Goal: Find specific page/section

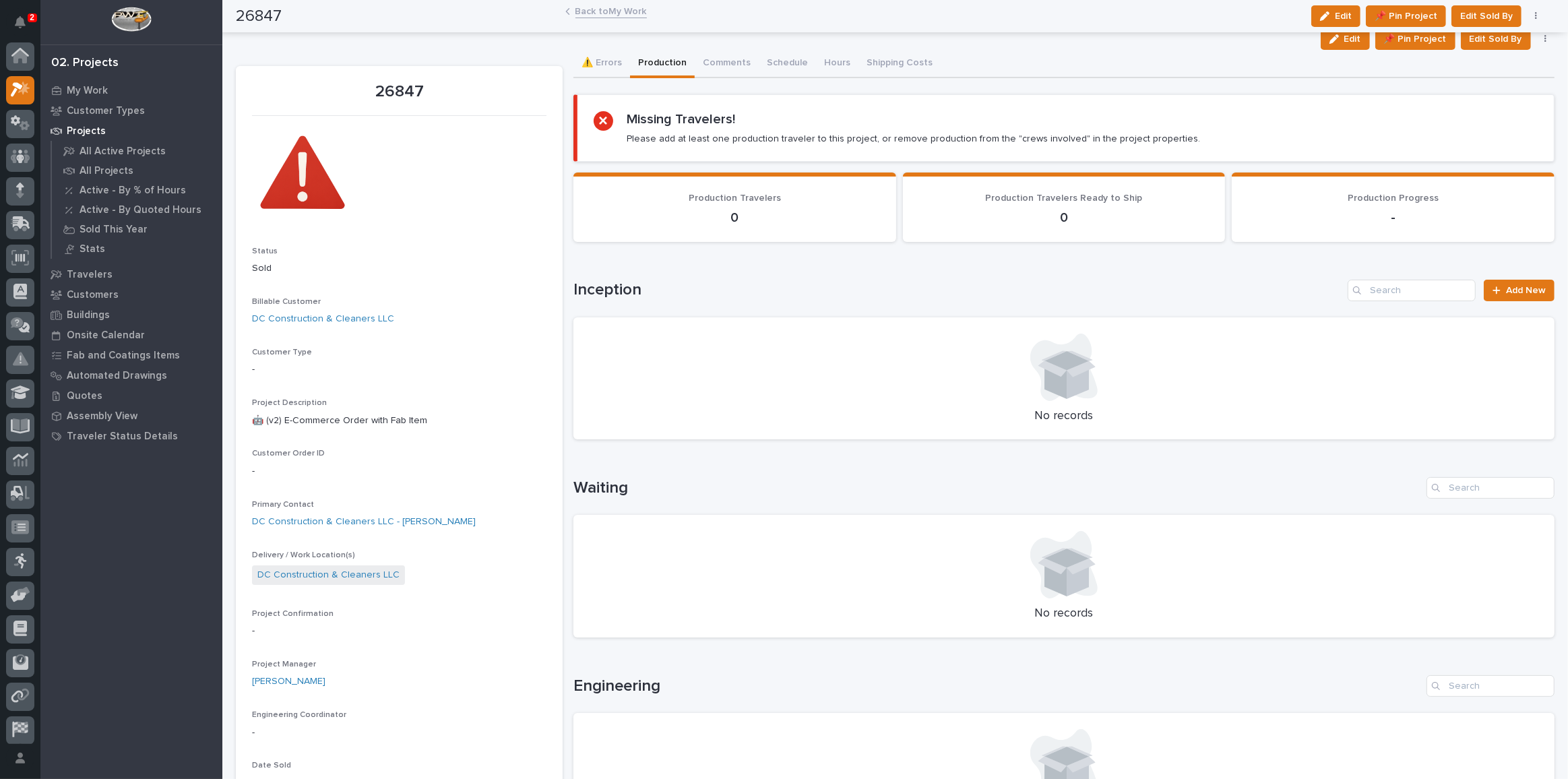
scroll to position [585, 0]
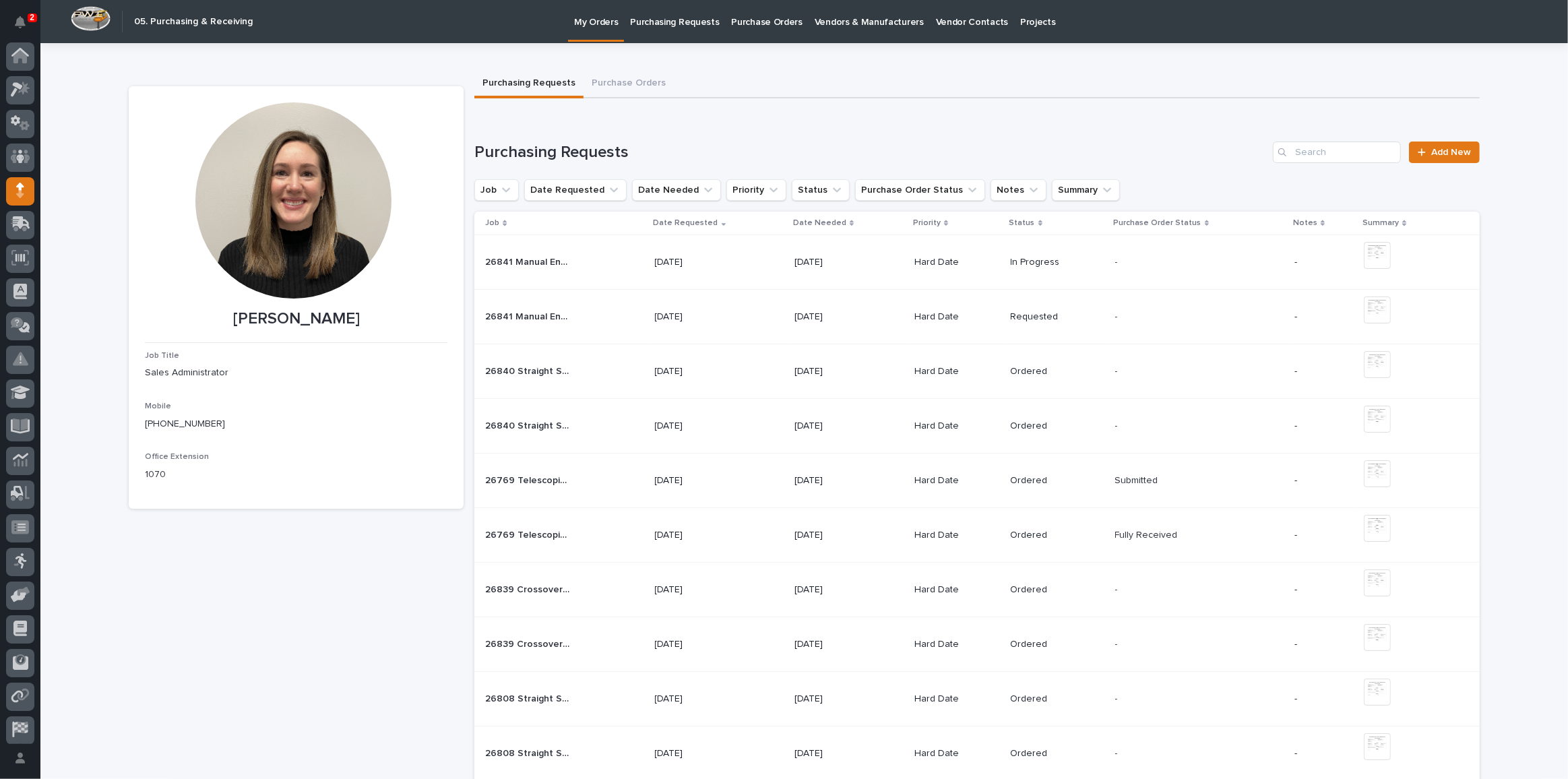
scroll to position [39, 0]
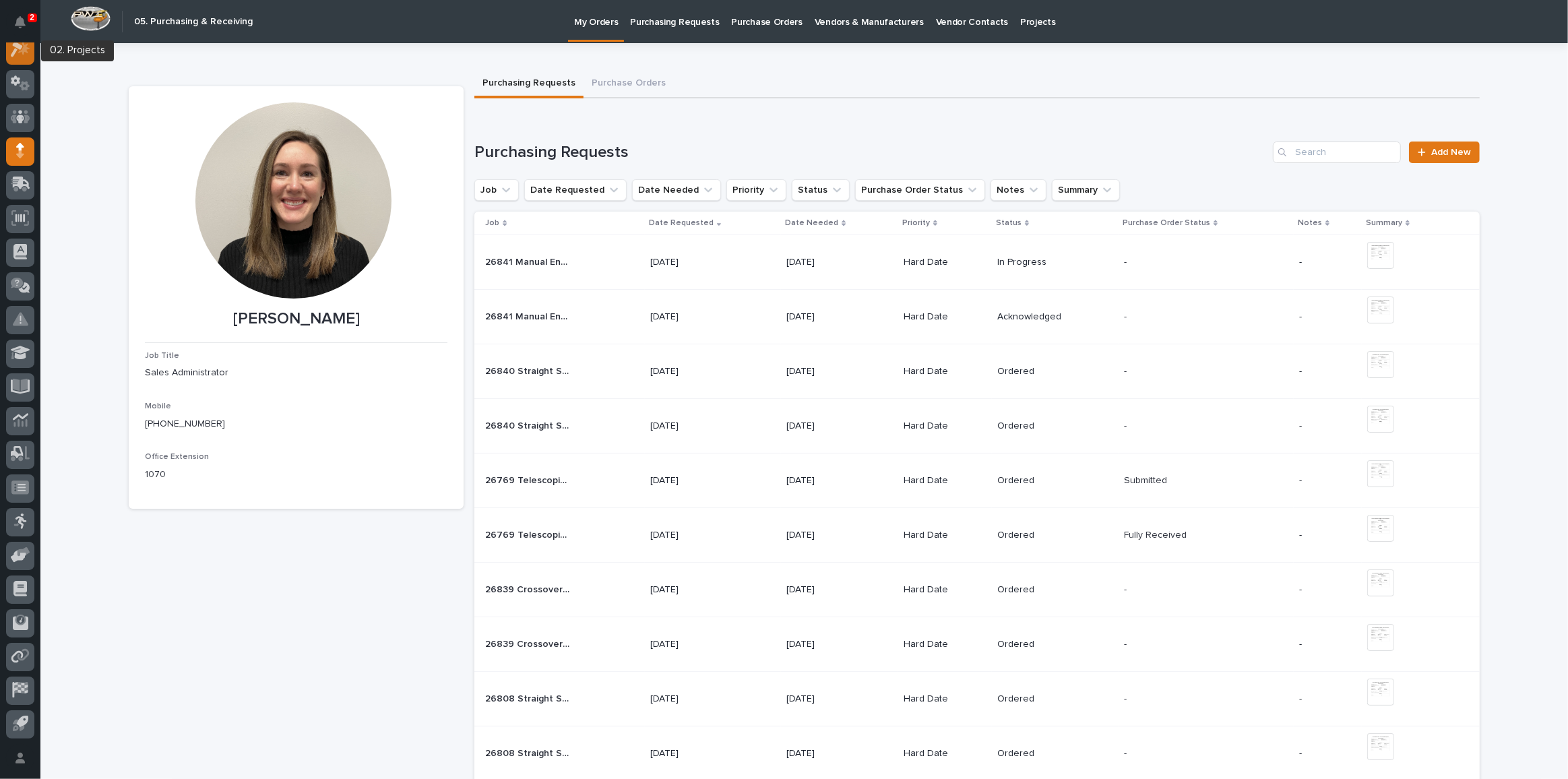
click at [22, 55] on icon at bounding box center [20, 49] width 19 height 16
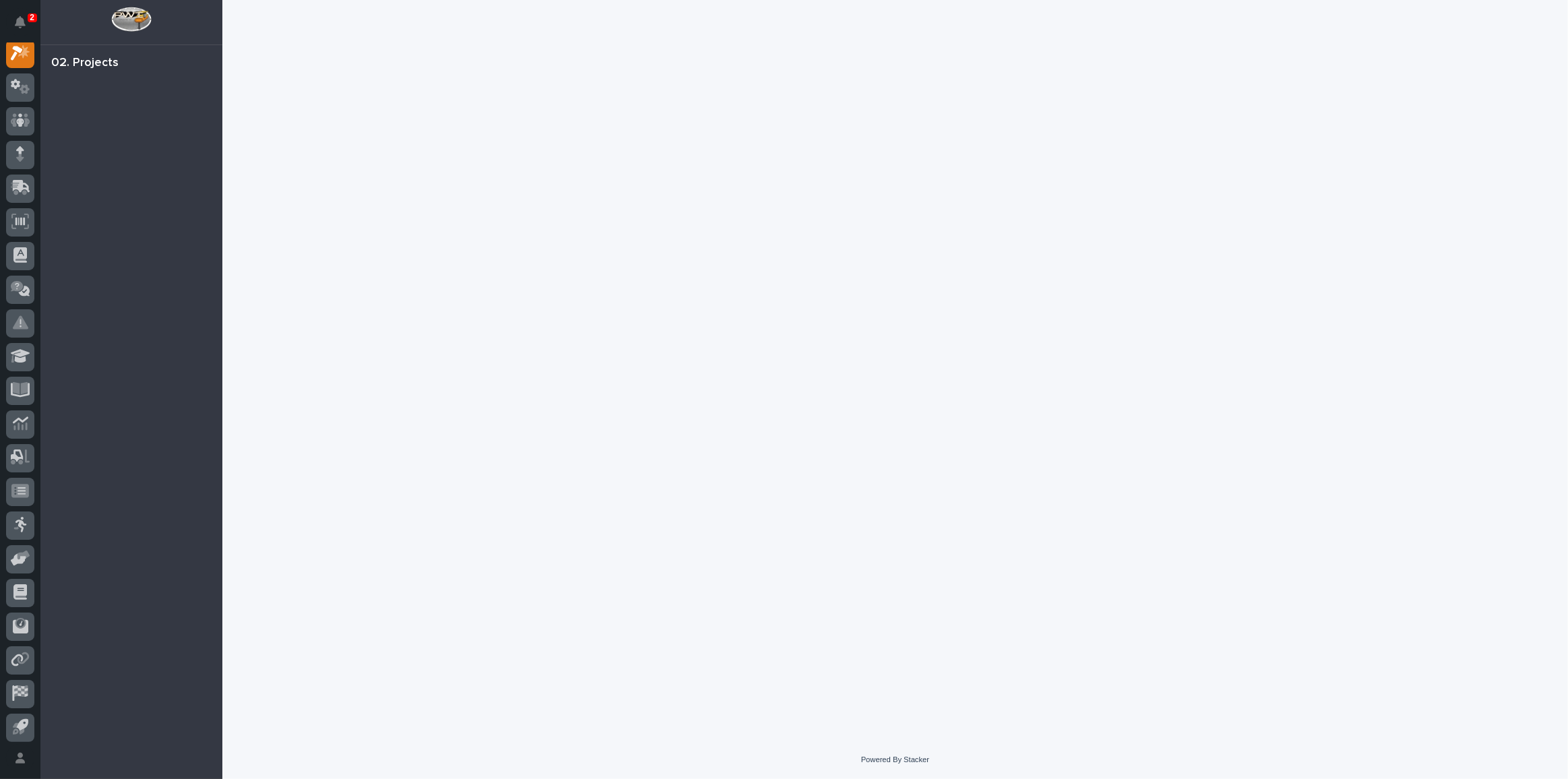
scroll to position [33, 0]
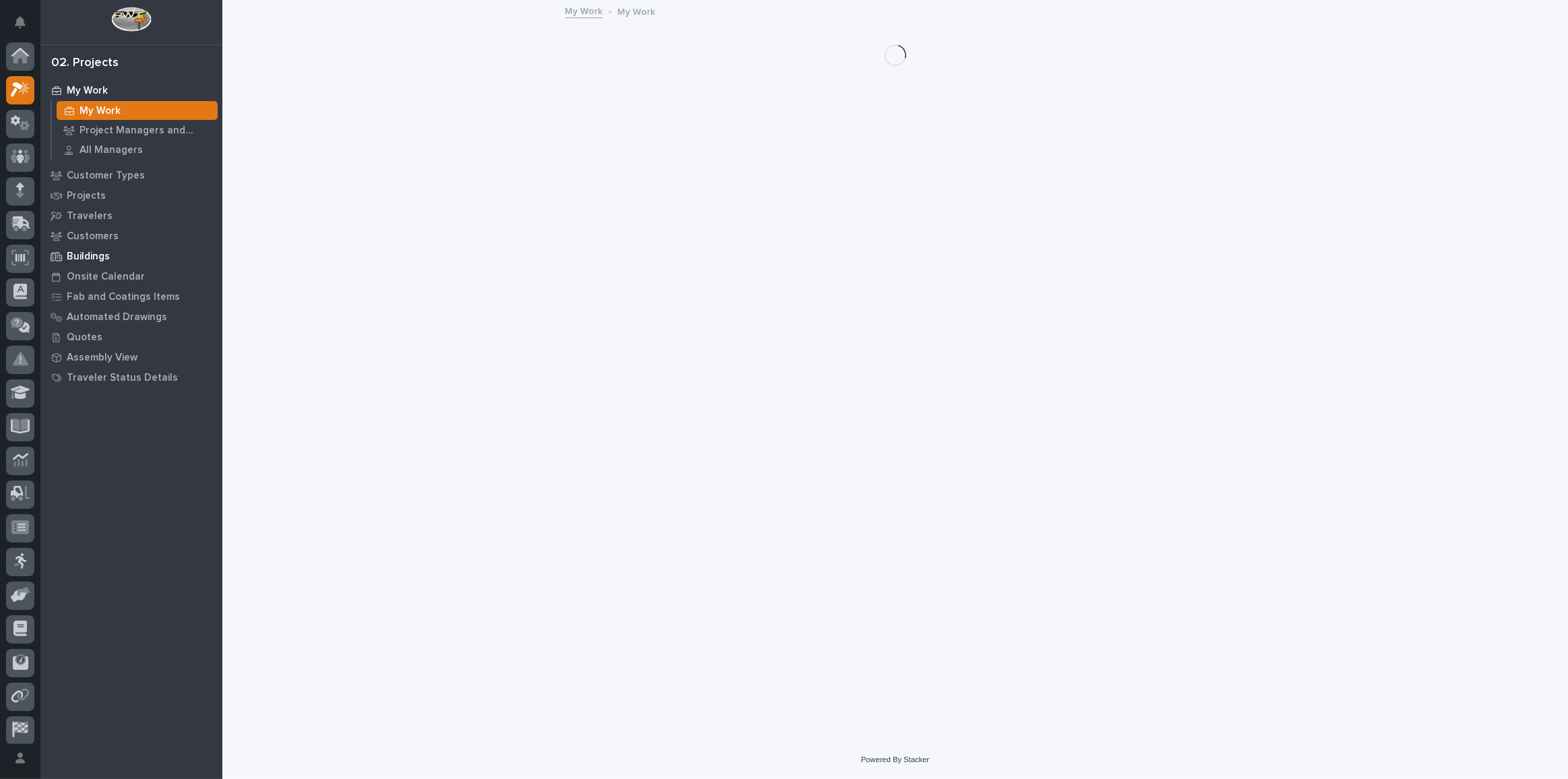
scroll to position [33, 0]
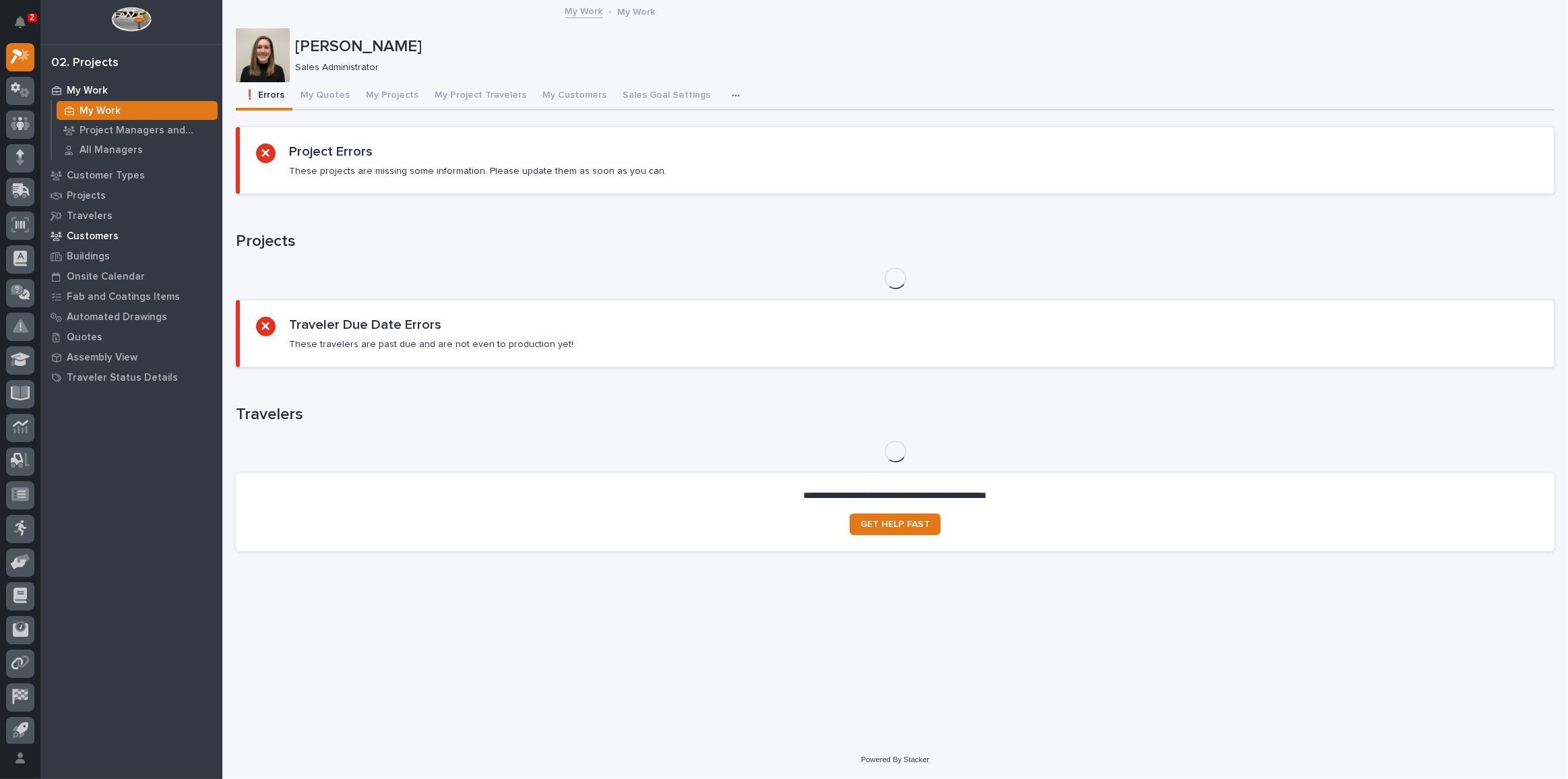
click at [96, 235] on p "Customers" at bounding box center [93, 236] width 52 height 12
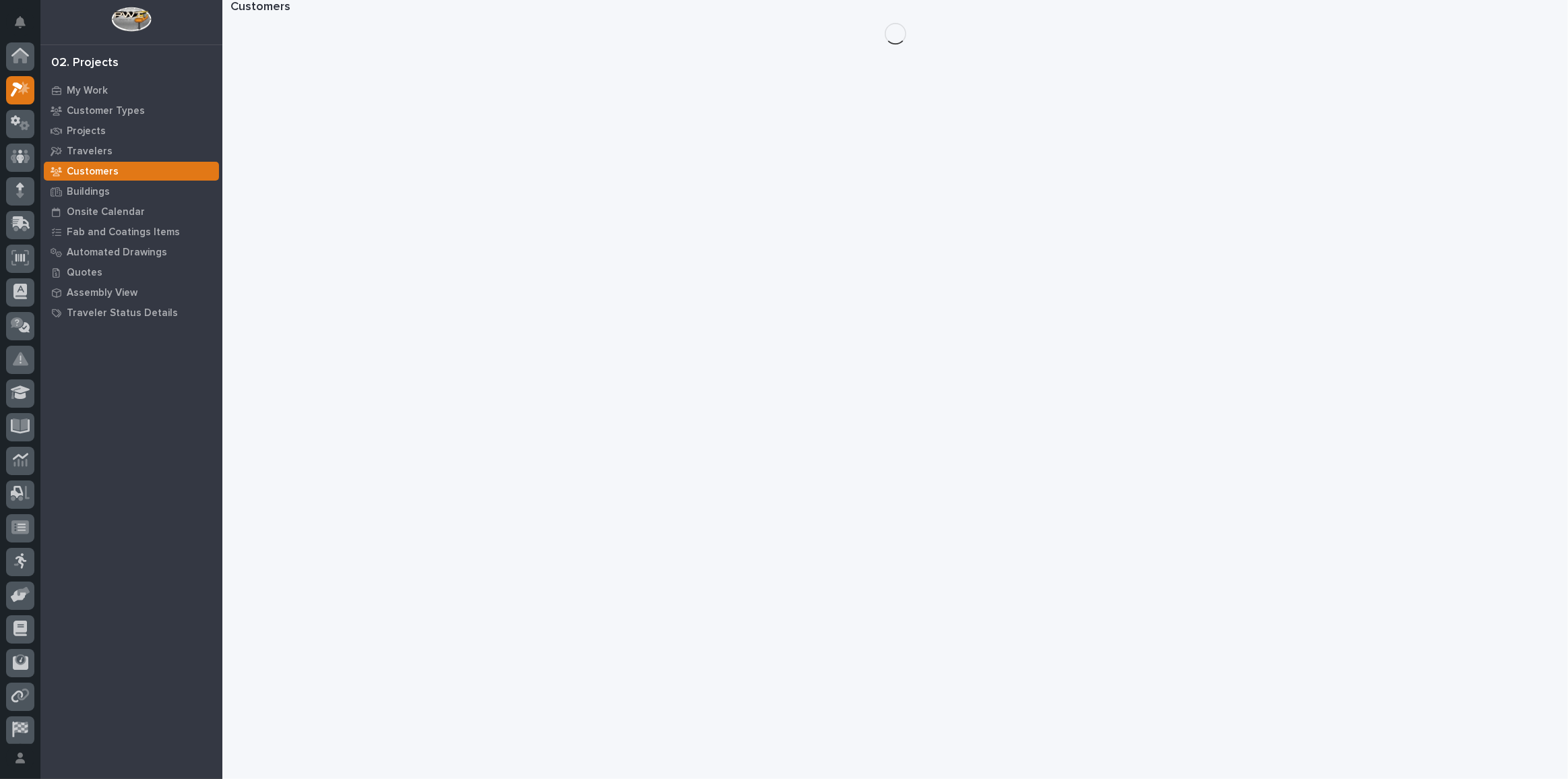
scroll to position [33, 0]
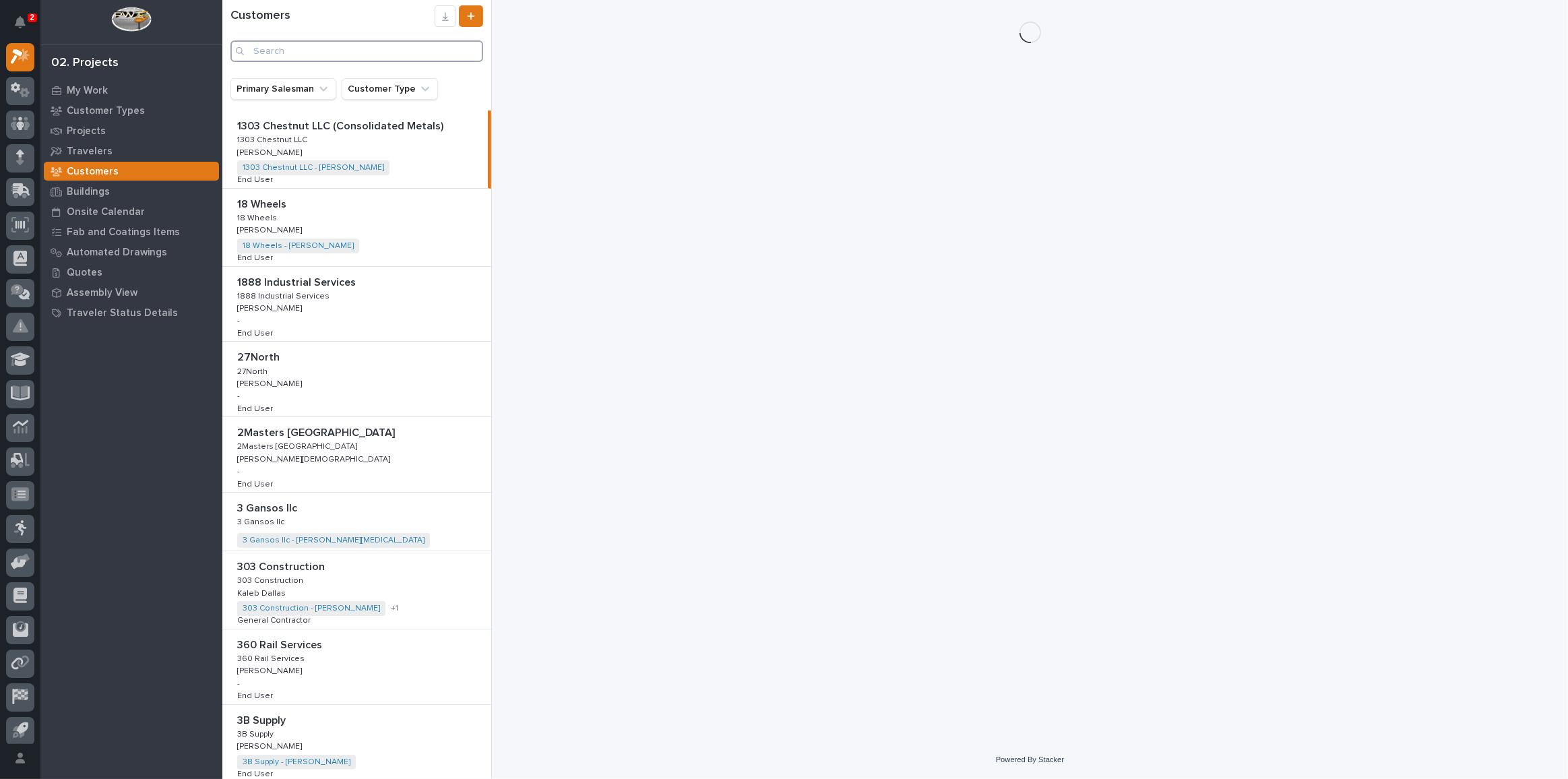
click at [310, 48] on input "Search" at bounding box center [357, 51] width 253 height 22
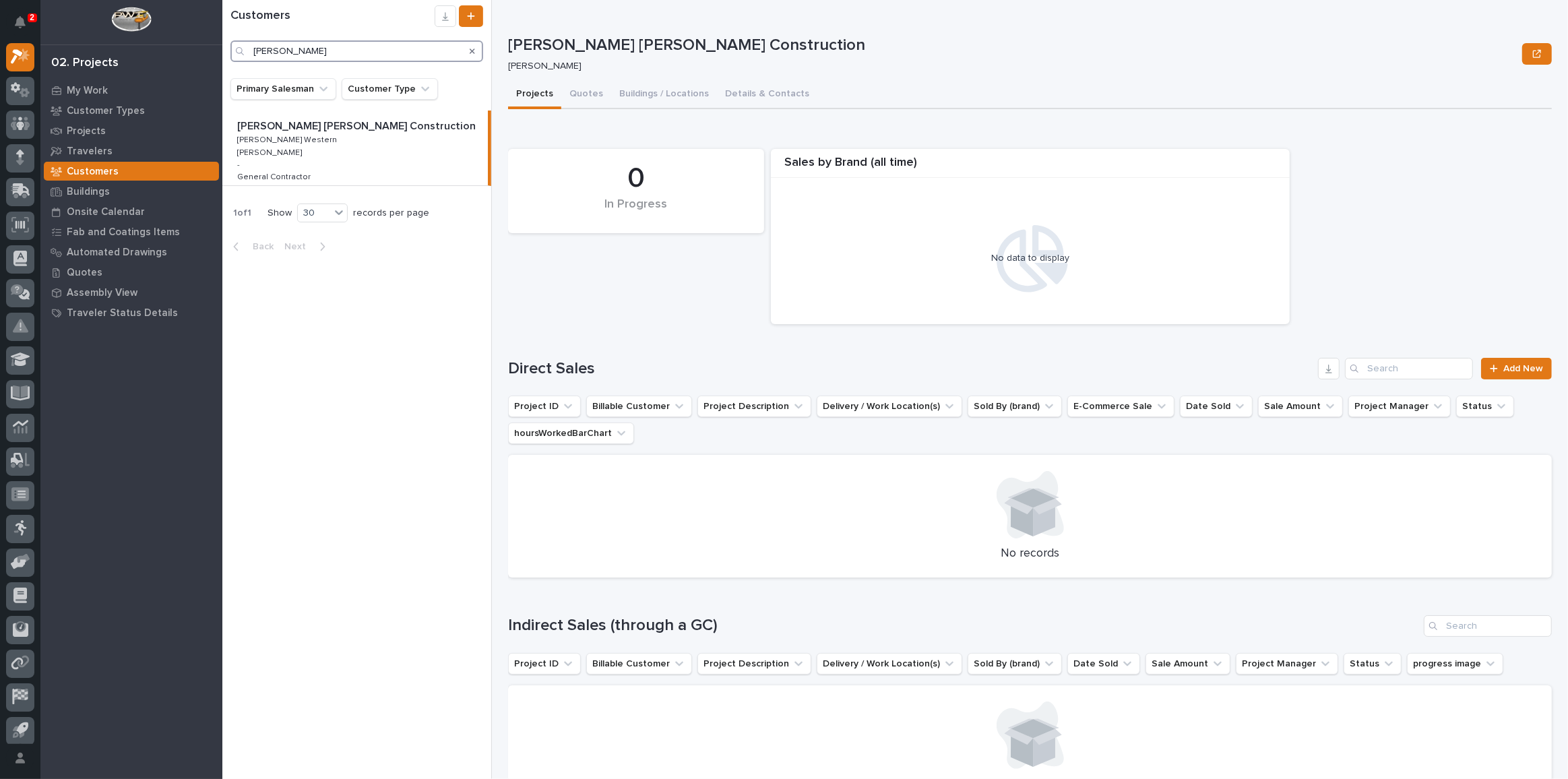
type input "archer"
